Goal: Task Accomplishment & Management: Manage account settings

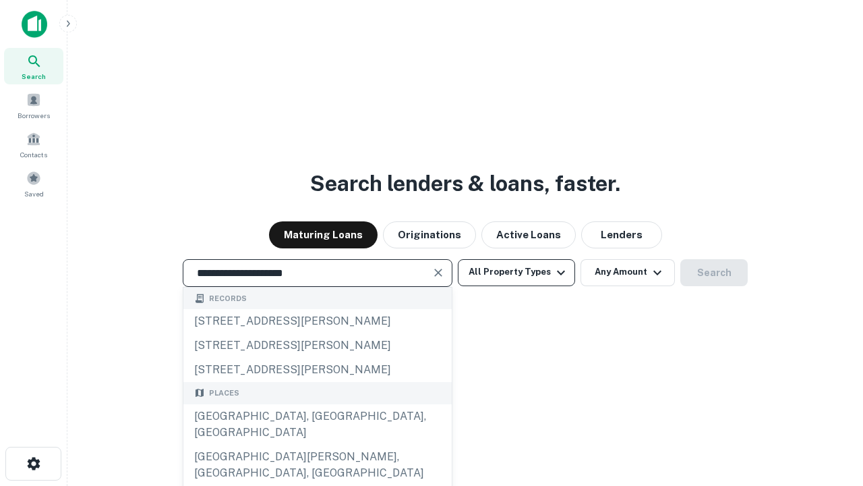
click at [317, 444] on div "[GEOGRAPHIC_DATA], [GEOGRAPHIC_DATA], [GEOGRAPHIC_DATA]" at bounding box center [317, 424] width 268 height 40
click at [517, 272] on button "All Property Types" at bounding box center [516, 272] width 117 height 27
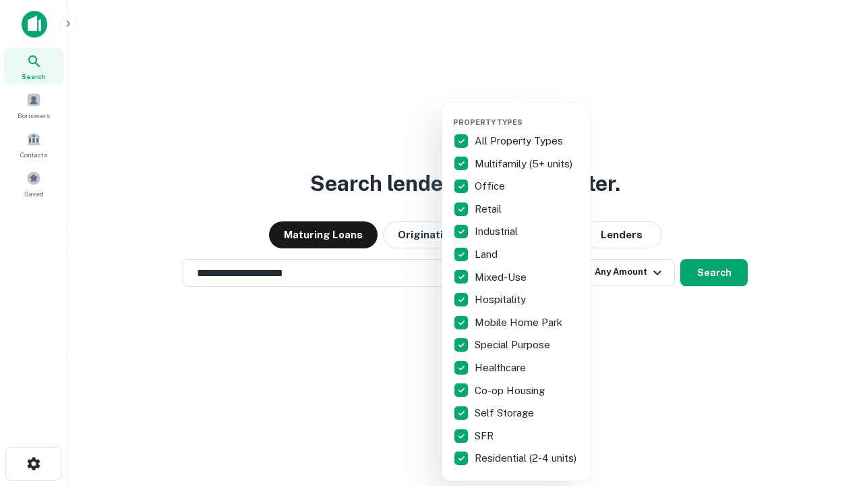
type input "**********"
click at [527, 113] on button "button" at bounding box center [527, 113] width 148 height 1
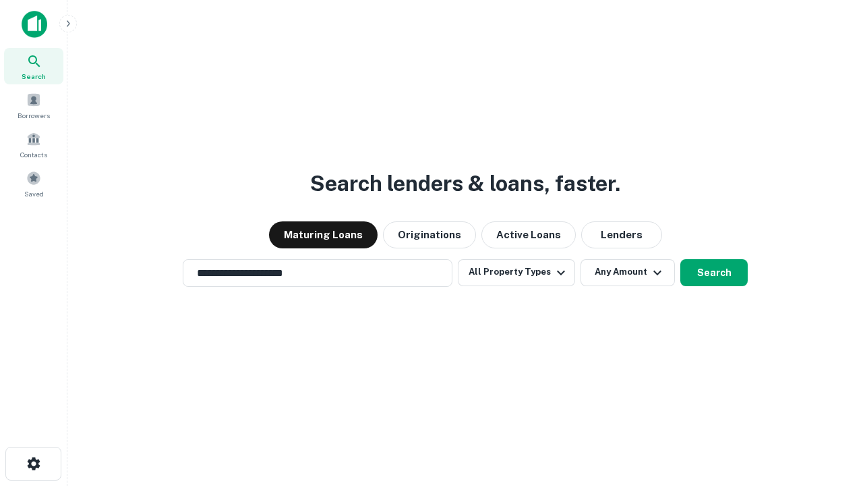
scroll to position [8, 163]
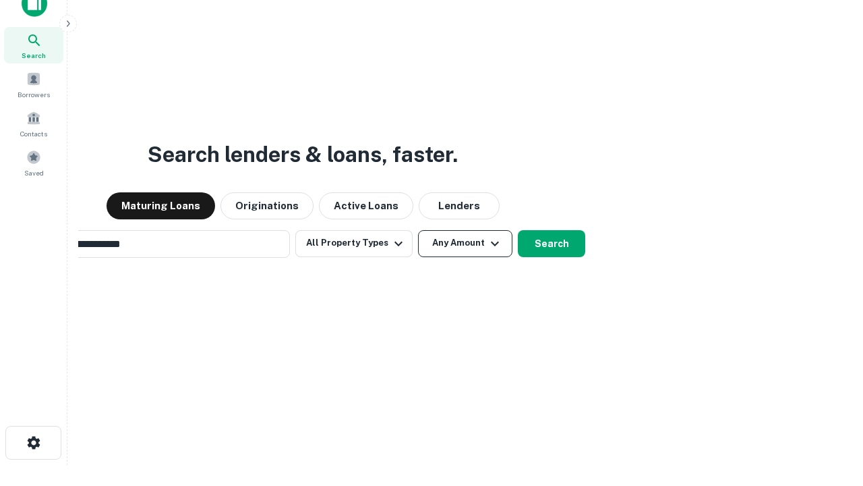
click at [418, 230] on button "Any Amount" at bounding box center [465, 243] width 94 height 27
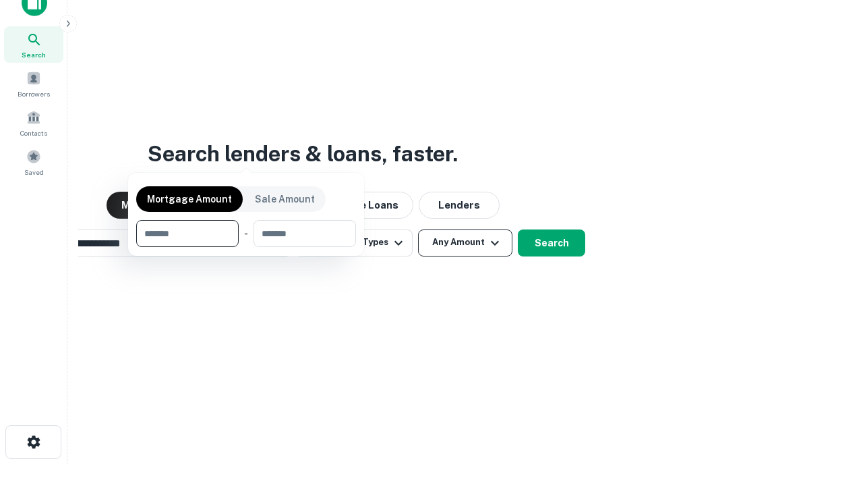
scroll to position [97, 382]
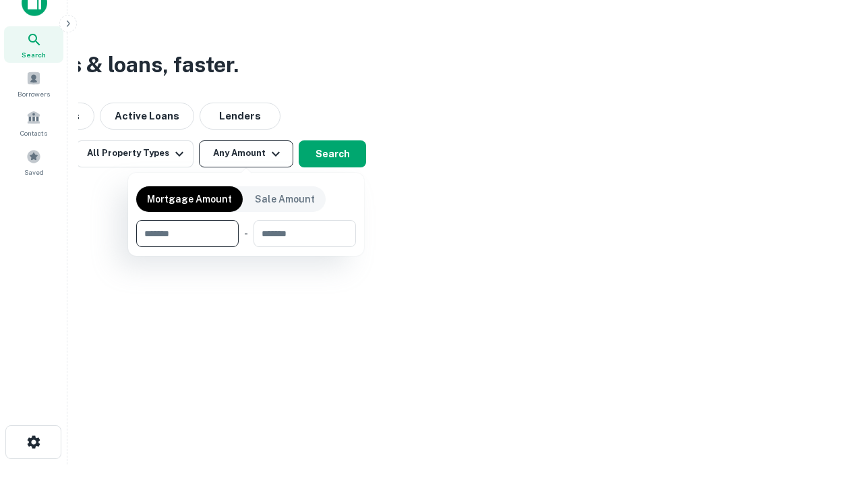
type input "*******"
click at [246, 247] on button "button" at bounding box center [246, 247] width 220 height 1
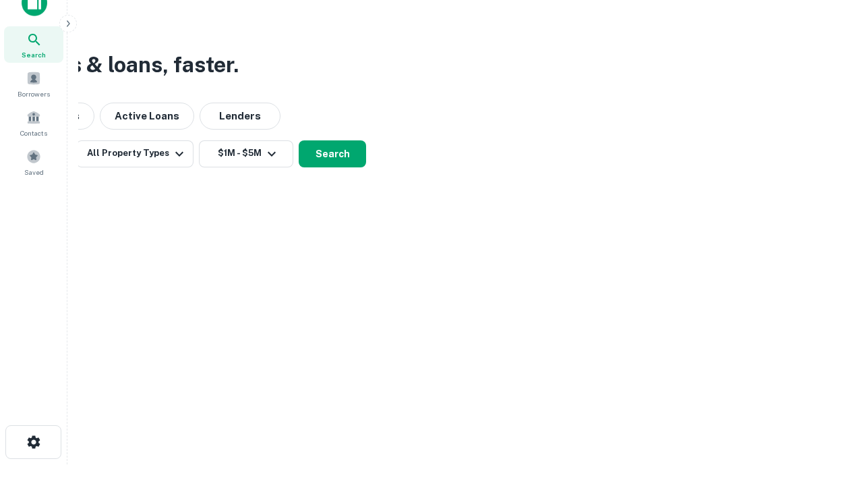
scroll to position [0, 0]
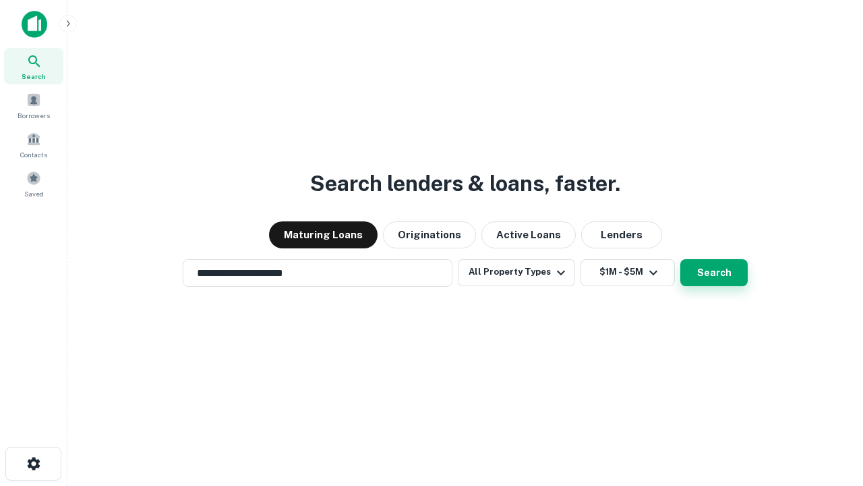
click at [680, 259] on button "Search" at bounding box center [713, 272] width 67 height 27
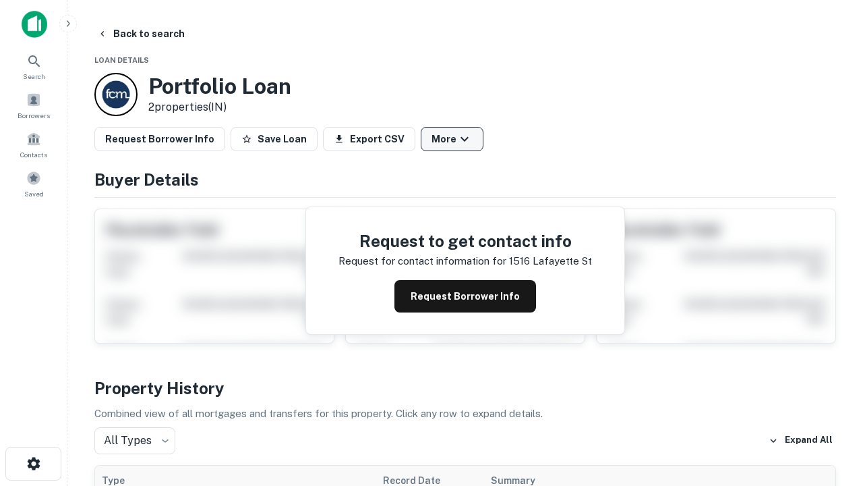
click at [452, 139] on button "More" at bounding box center [452, 139] width 63 height 24
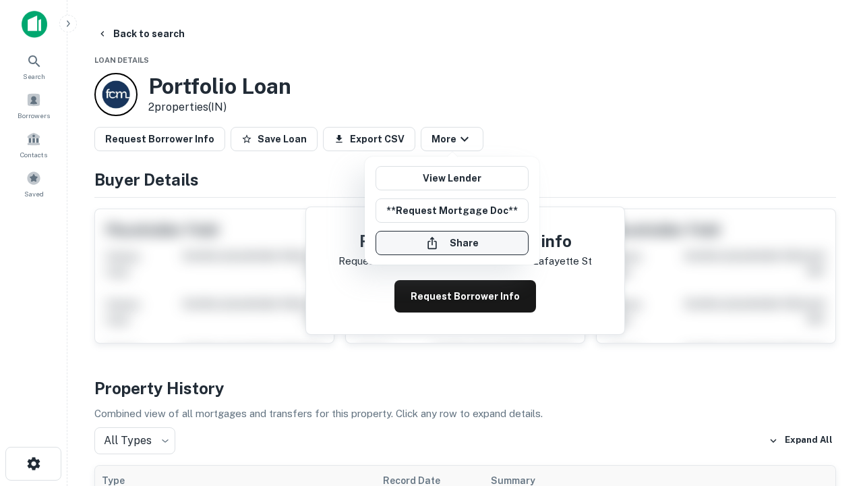
click at [452, 243] on button "Share" at bounding box center [452, 243] width 153 height 24
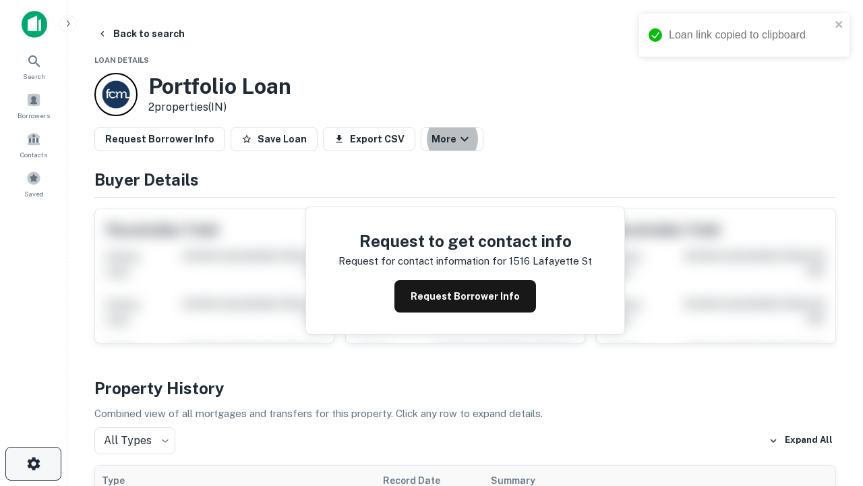
click at [33, 463] on icon "button" at bounding box center [34, 463] width 16 height 16
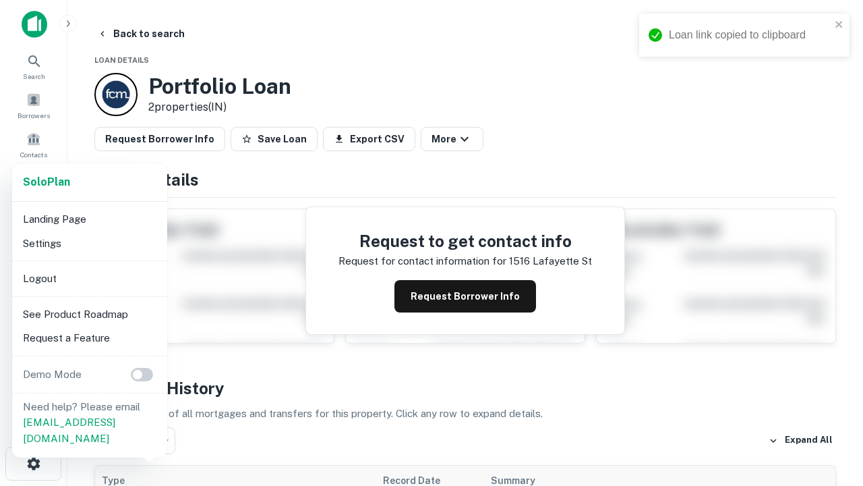
click at [89, 278] on li "Logout" at bounding box center [90, 278] width 144 height 24
